Goal: Task Accomplishment & Management: Manage account settings

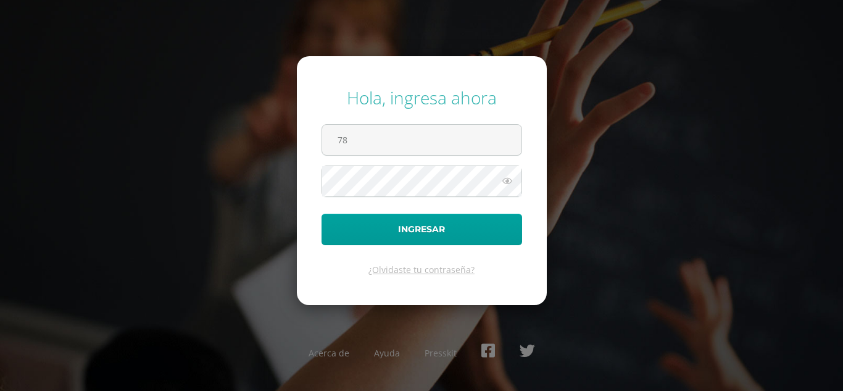
type input "7"
type input "v2601"
click at [322, 214] on button "Ingresar" at bounding box center [422, 229] width 201 height 31
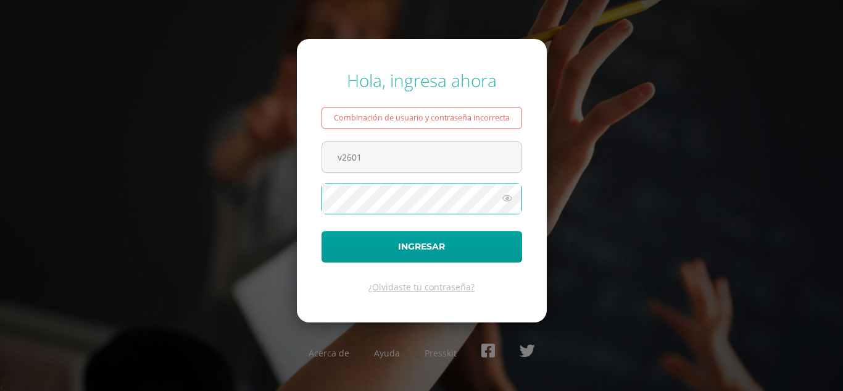
click at [322, 231] on button "Ingresar" at bounding box center [422, 246] width 201 height 31
click at [510, 201] on icon at bounding box center [507, 198] width 16 height 15
click at [322, 231] on button "Ingresar" at bounding box center [422, 246] width 201 height 31
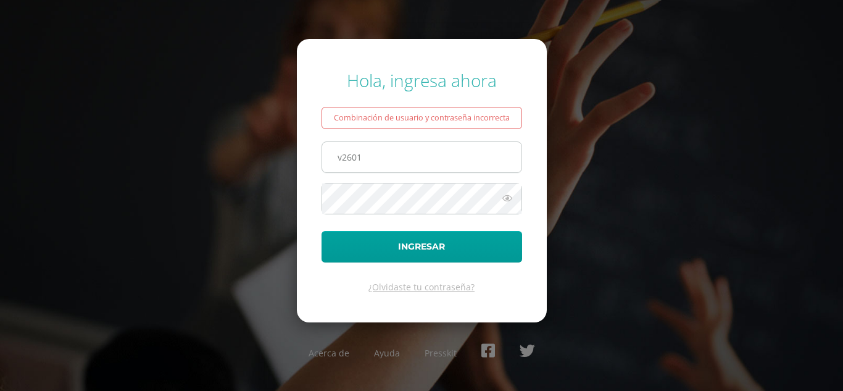
click at [343, 162] on input "v2601" at bounding box center [421, 157] width 199 height 30
type input "V2601"
click at [322, 231] on button "Ingresar" at bounding box center [422, 246] width 201 height 31
click at [507, 199] on icon at bounding box center [507, 198] width 16 height 15
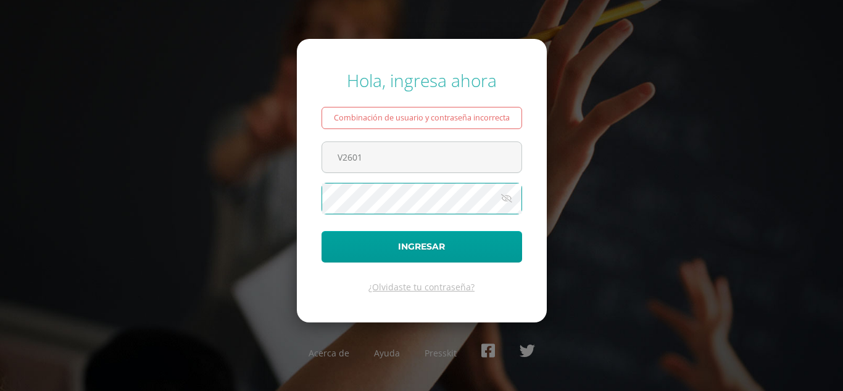
click at [322, 231] on button "Ingresar" at bounding box center [422, 246] width 201 height 31
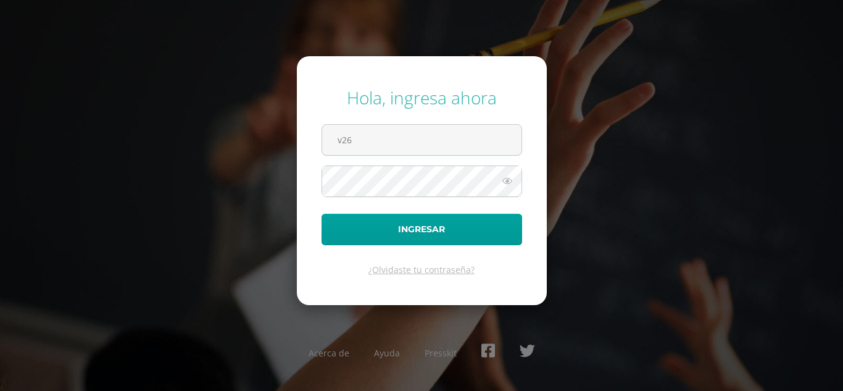
type input "v2601"
click at [322, 214] on button "Ingresar" at bounding box center [422, 229] width 201 height 31
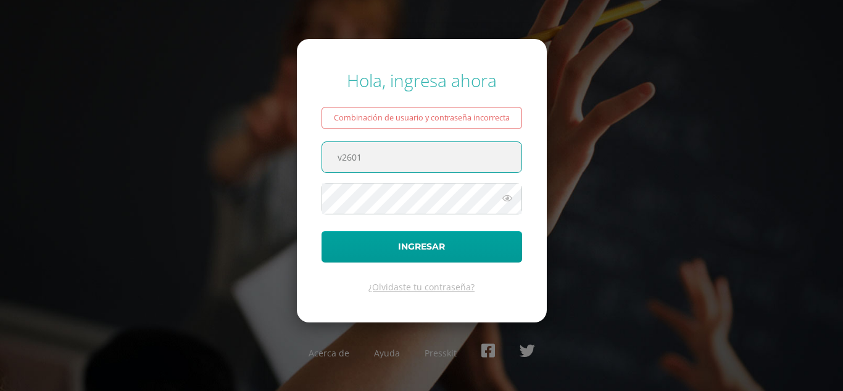
click at [508, 196] on icon at bounding box center [507, 198] width 16 height 15
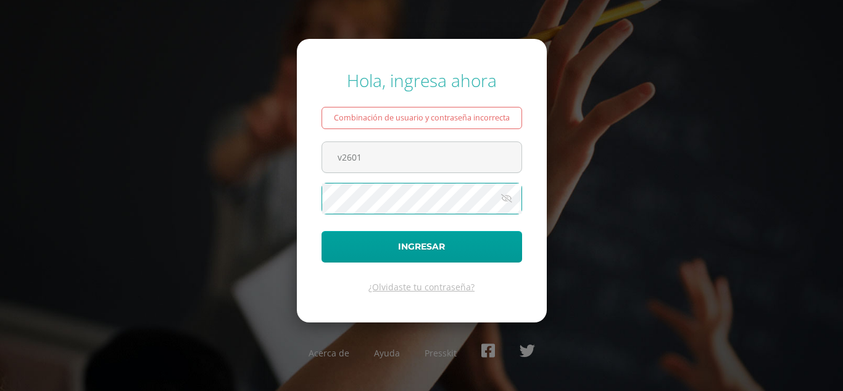
click at [322, 231] on button "Ingresar" at bounding box center [422, 246] width 201 height 31
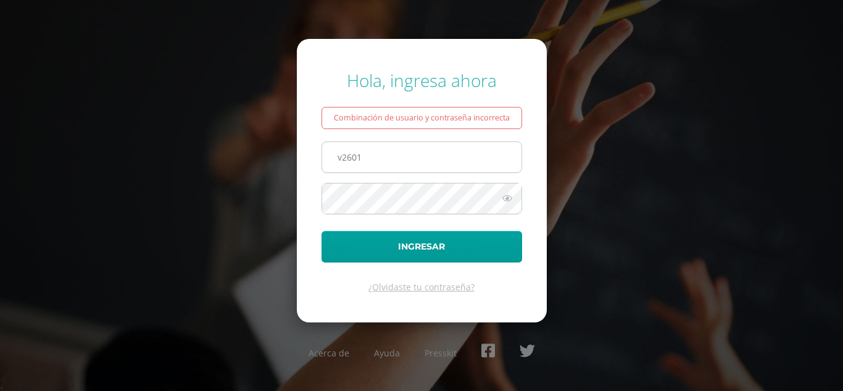
drag, startPoint x: 340, startPoint y: 163, endPoint x: 349, endPoint y: 163, distance: 9.3
click at [340, 163] on input "v2601" at bounding box center [421, 157] width 199 height 30
type input "V2601"
click at [510, 195] on icon at bounding box center [507, 198] width 16 height 15
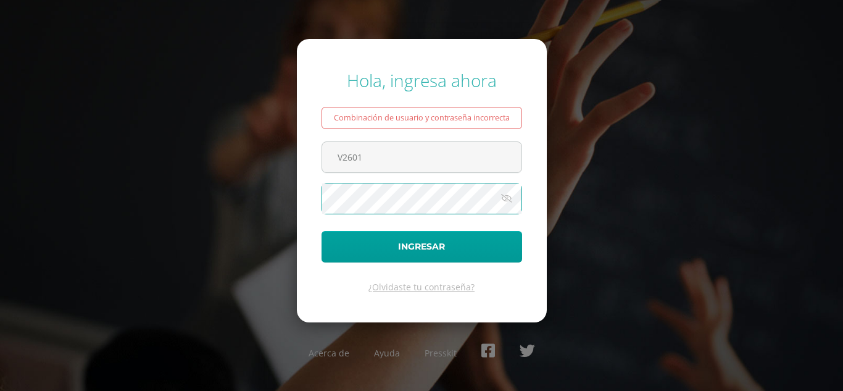
click at [322, 231] on button "Ingresar" at bounding box center [422, 246] width 201 height 31
click at [511, 203] on icon at bounding box center [507, 198] width 16 height 15
click at [322, 231] on button "Ingresar" at bounding box center [422, 246] width 201 height 31
click at [503, 198] on icon at bounding box center [507, 198] width 16 height 15
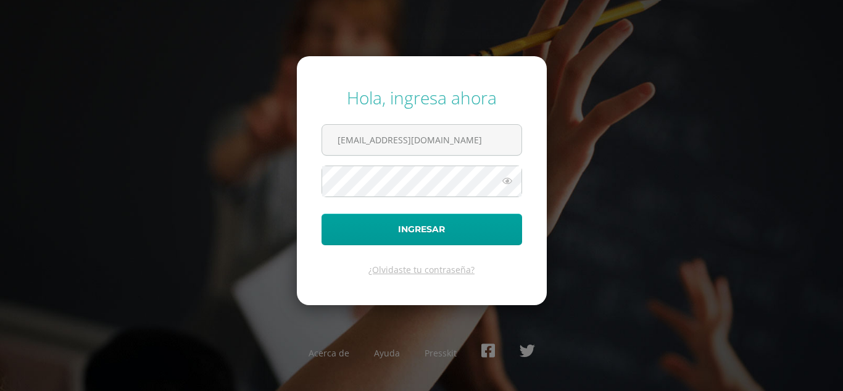
type input "[EMAIL_ADDRESS][DOMAIN_NAME]"
click at [322, 214] on button "Ingresar" at bounding box center [422, 229] width 201 height 31
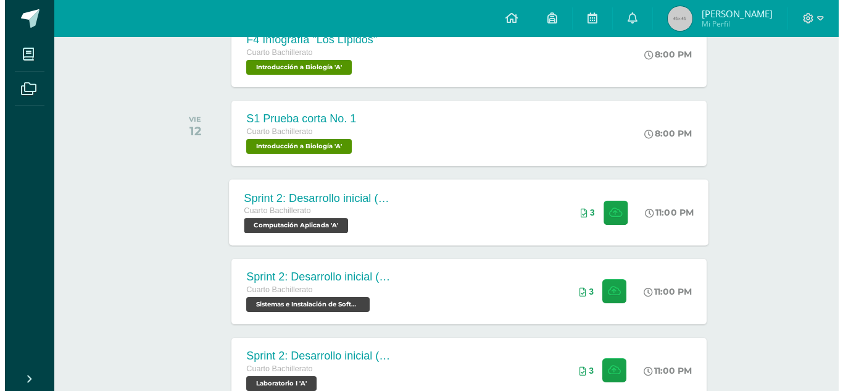
scroll to position [679, 0]
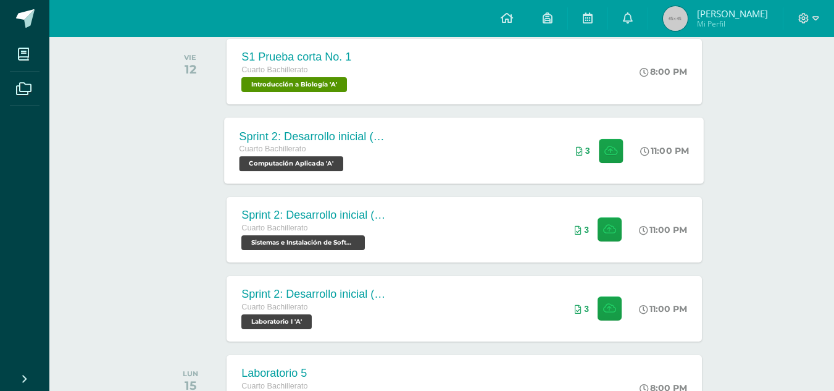
click at [488, 152] on div "Sprint 2: Desarrollo inicial (Semanas 3 y 4) Cuarto Bachillerato Computación Ap…" at bounding box center [465, 150] width 480 height 66
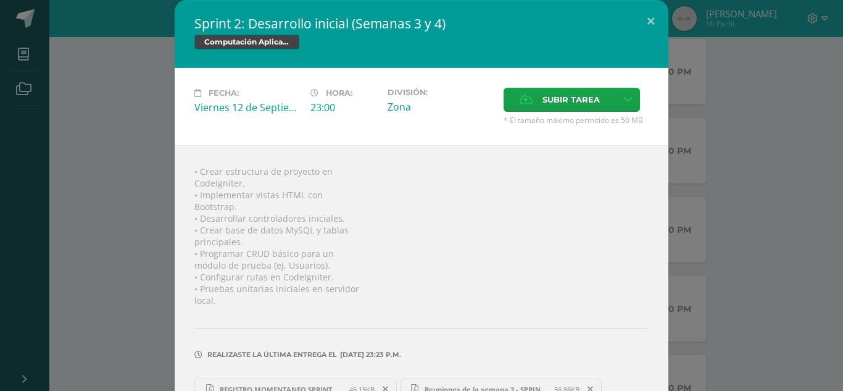
scroll to position [53, 0]
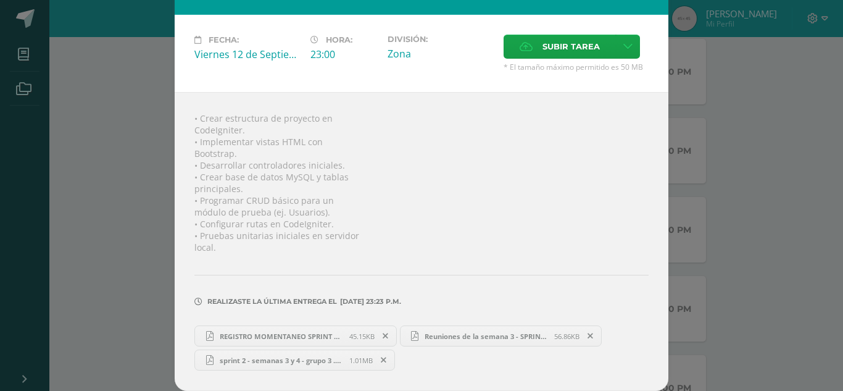
click at [305, 330] on link "REGISTRO MOMENTANEO SPRINT 2.pdf 45.15KB" at bounding box center [295, 335] width 202 height 21
click at [317, 356] on span "sprint 2 - semanas 3 y 4 - grupo 3 .pdf" at bounding box center [282, 360] width 136 height 9
